Goal: Task Accomplishment & Management: Manage account settings

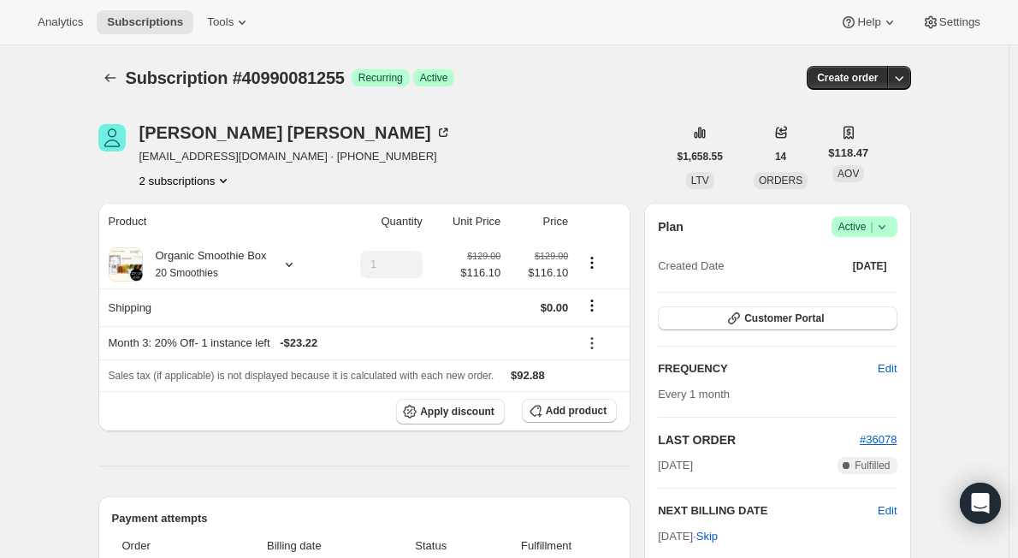
scroll to position [257, 0]
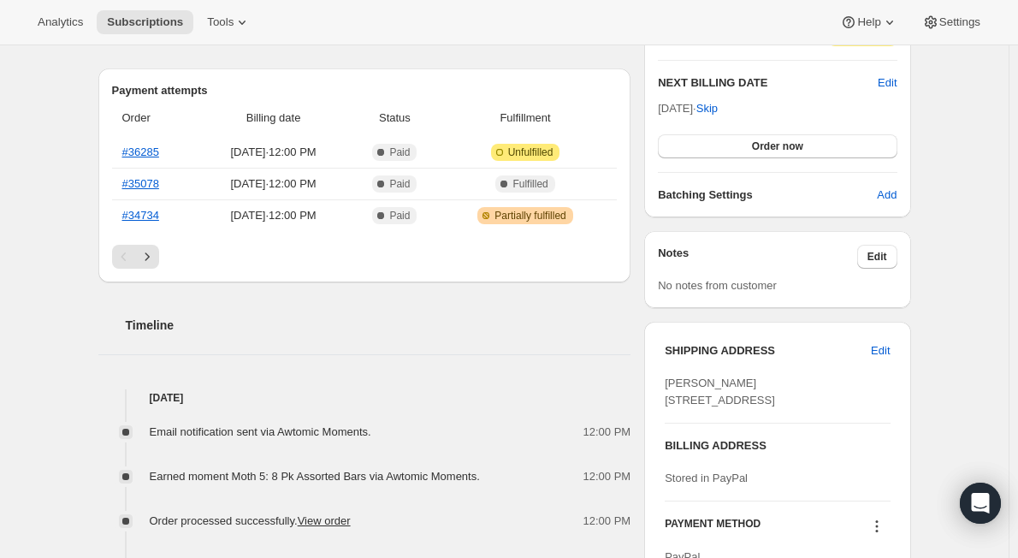
scroll to position [86, 0]
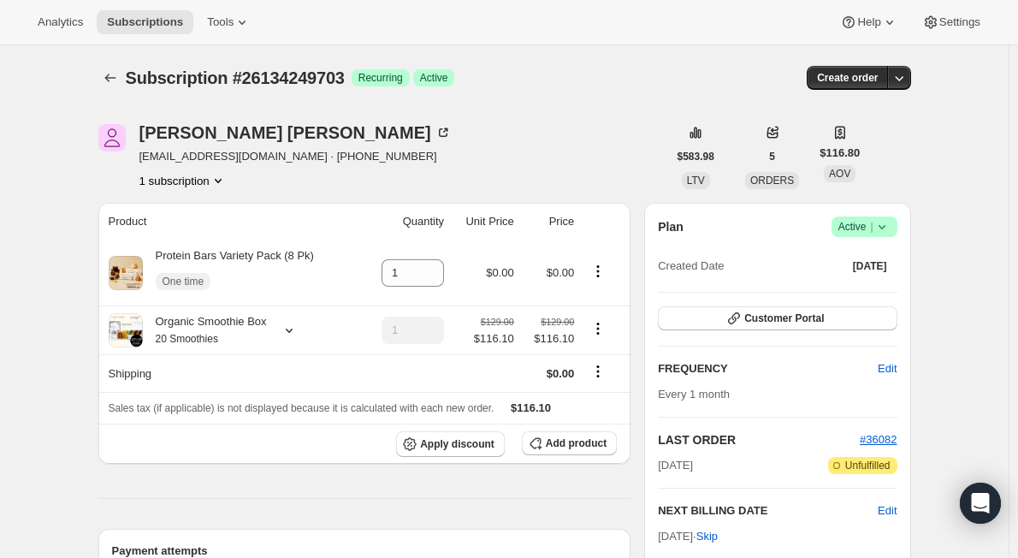
scroll to position [171, 0]
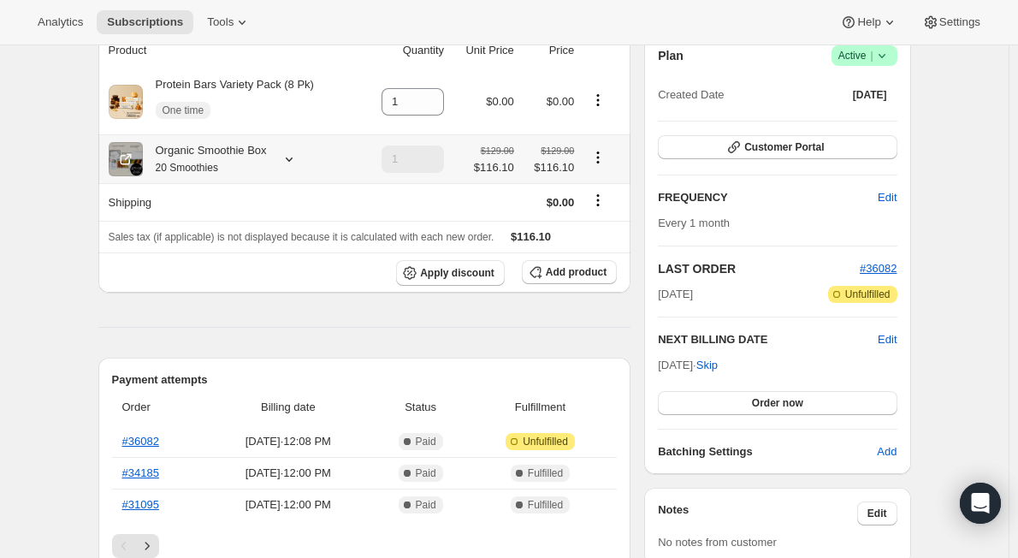
click at [293, 161] on icon at bounding box center [289, 159] width 17 height 17
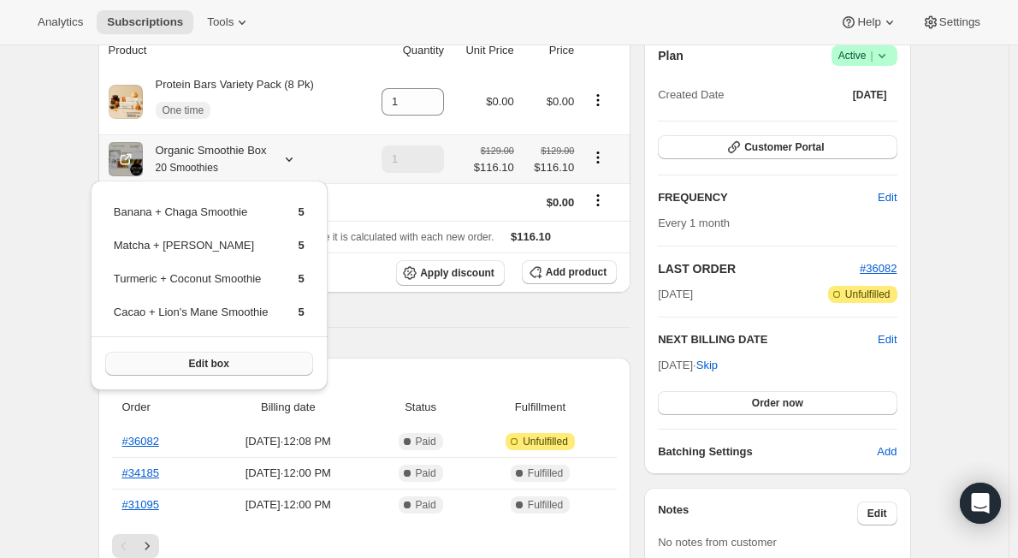
click at [247, 359] on button "Edit box" at bounding box center [209, 364] width 208 height 24
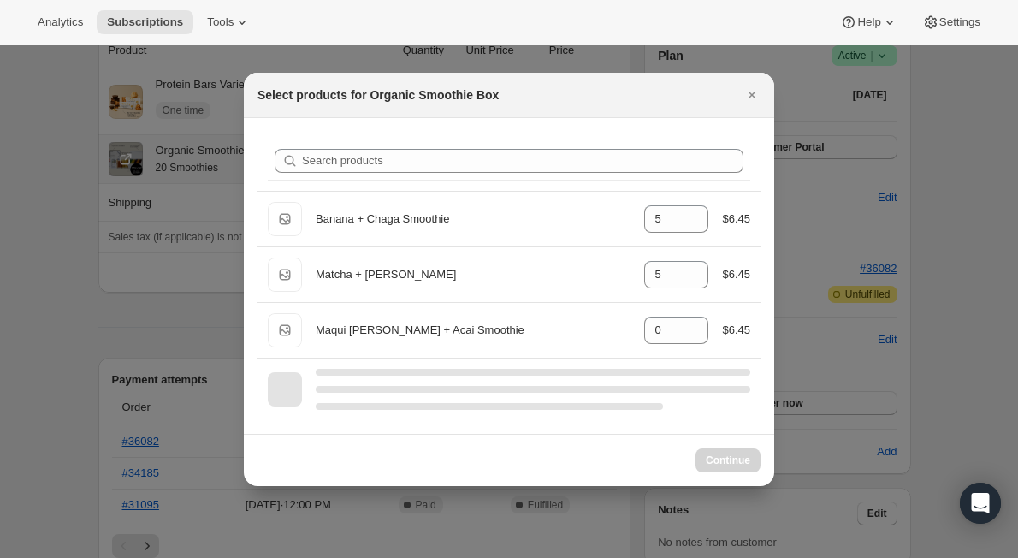
select select "gid://shopify/ProductVariant/47036929409255"
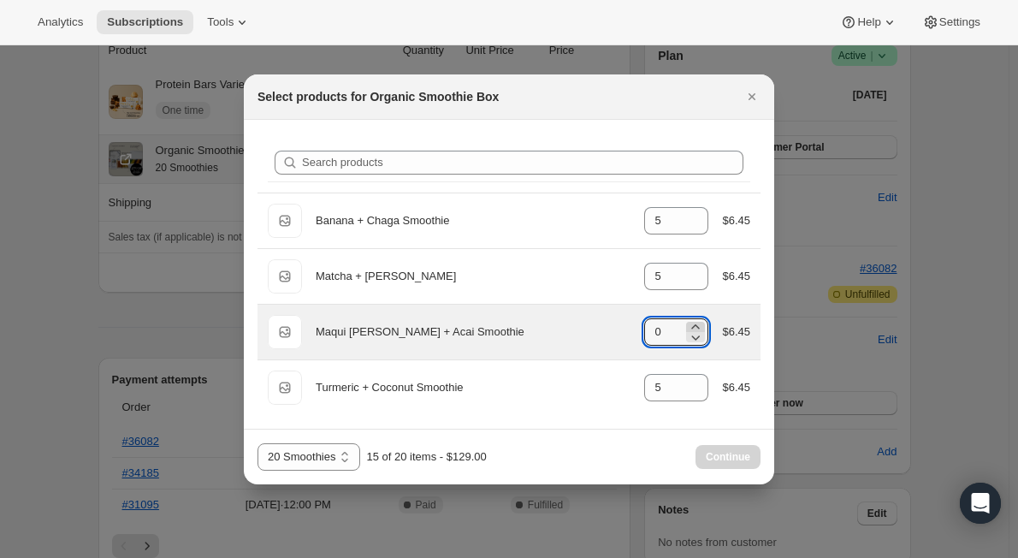
click at [697, 323] on icon ":rd1:" at bounding box center [695, 326] width 17 height 17
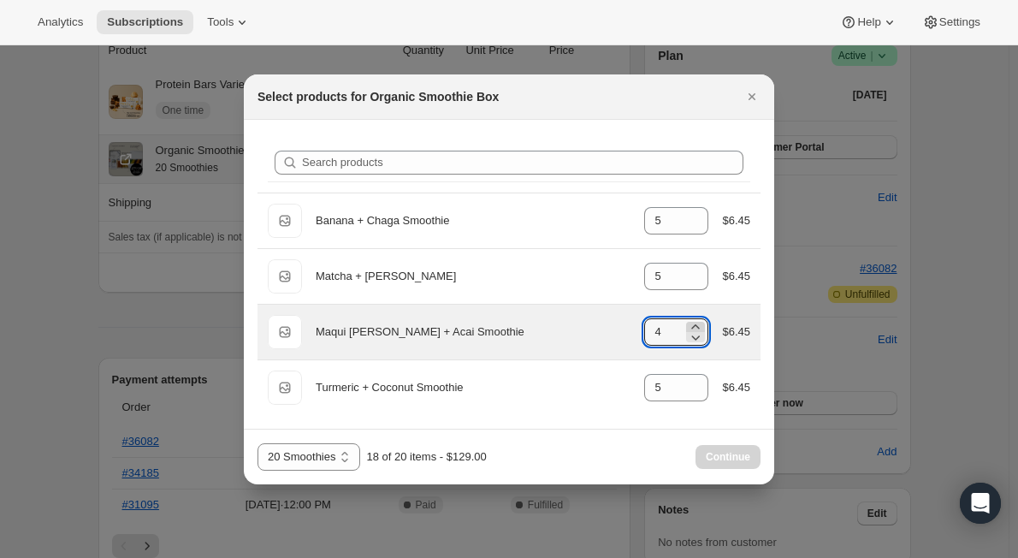
type input "5"
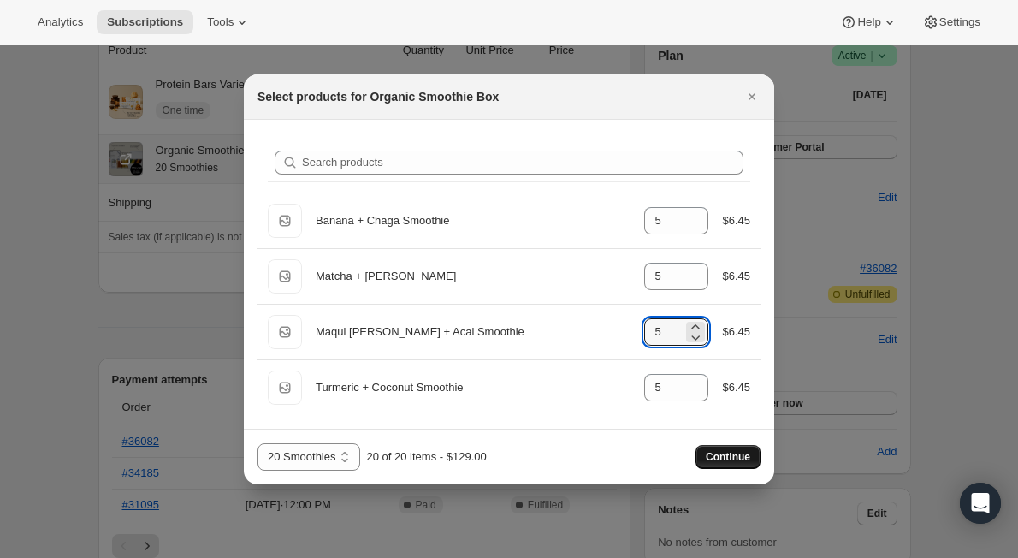
click at [727, 455] on span "Continue" at bounding box center [728, 457] width 44 height 14
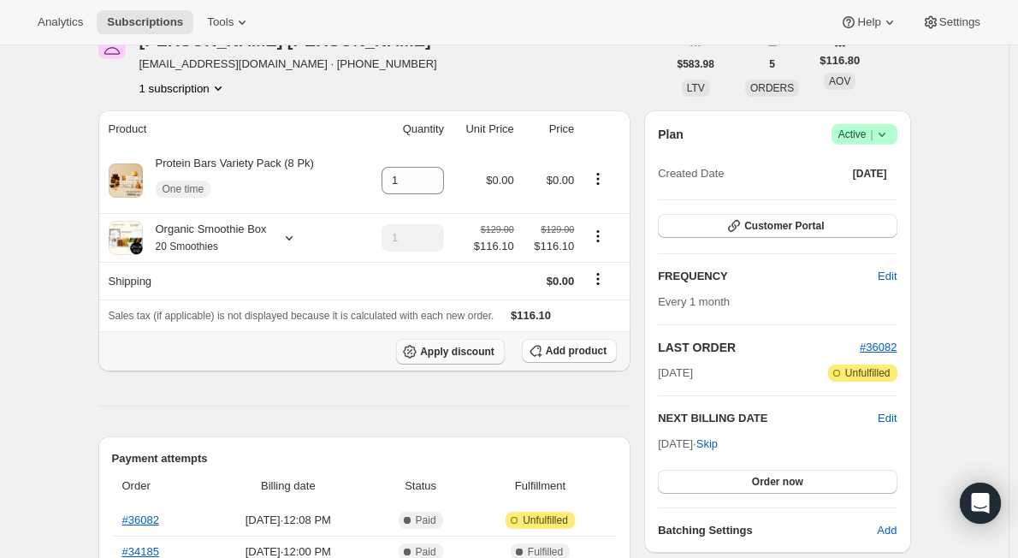
click at [460, 350] on span "Apply discount" at bounding box center [457, 352] width 74 height 14
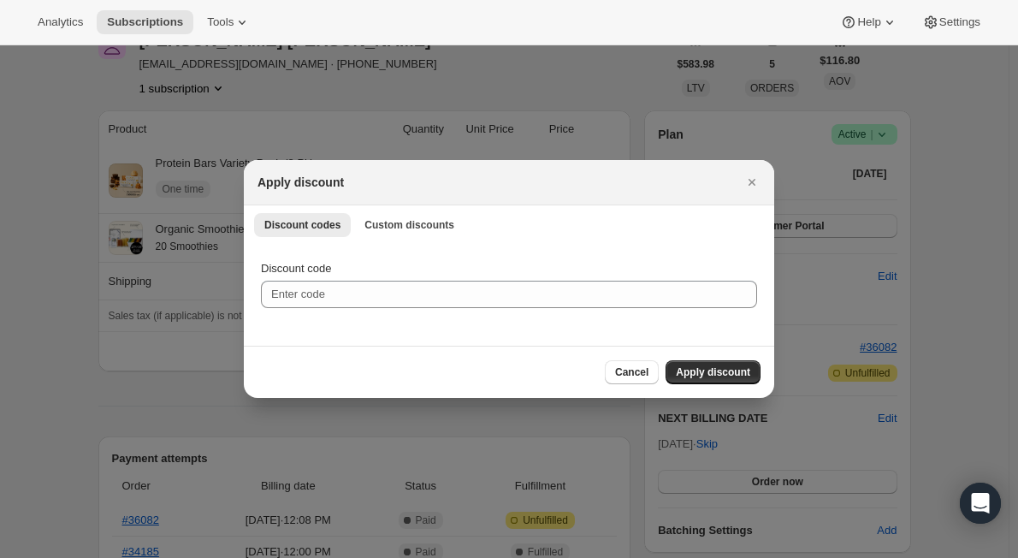
scroll to position [0, 0]
click at [388, 223] on span "Custom discounts" at bounding box center [410, 225] width 90 height 14
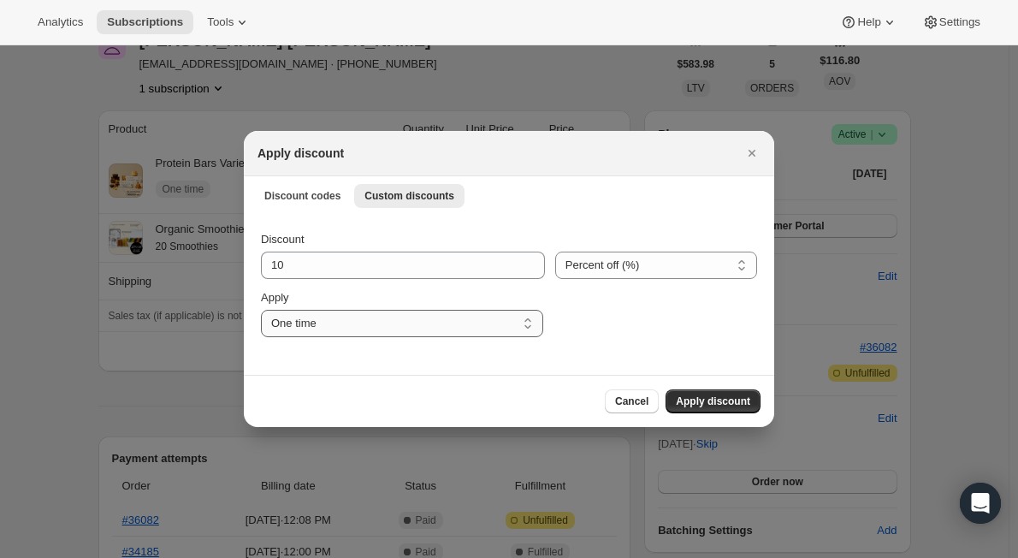
click at [377, 317] on select "One time Specify instances... Indefinitely" at bounding box center [402, 323] width 282 height 27
select select "indefinitely"
click at [261, 310] on select "One time Specify instances... Indefinitely" at bounding box center [402, 323] width 282 height 27
click at [704, 403] on span "Apply discount" at bounding box center [713, 401] width 74 height 14
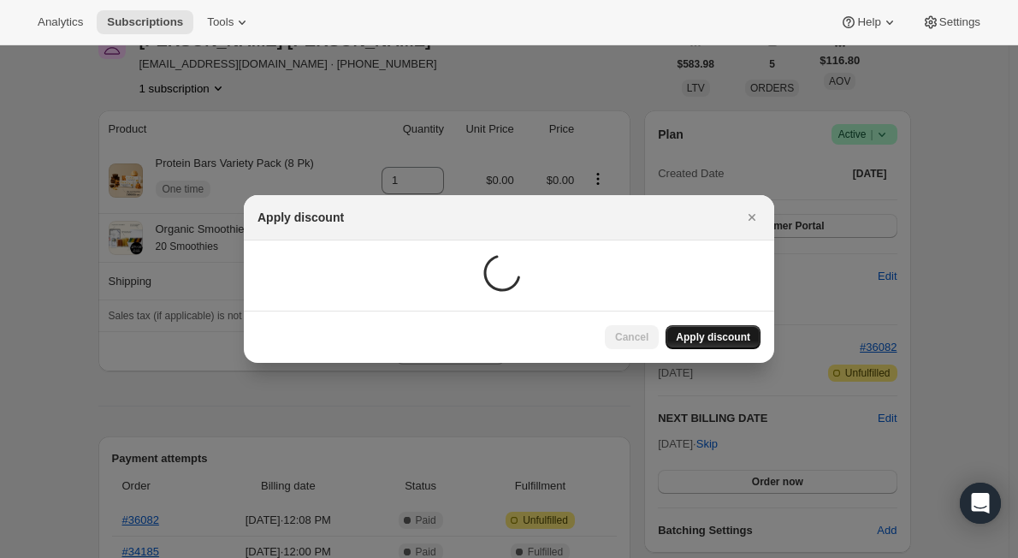
scroll to position [171, 0]
